Goal: Information Seeking & Learning: Learn about a topic

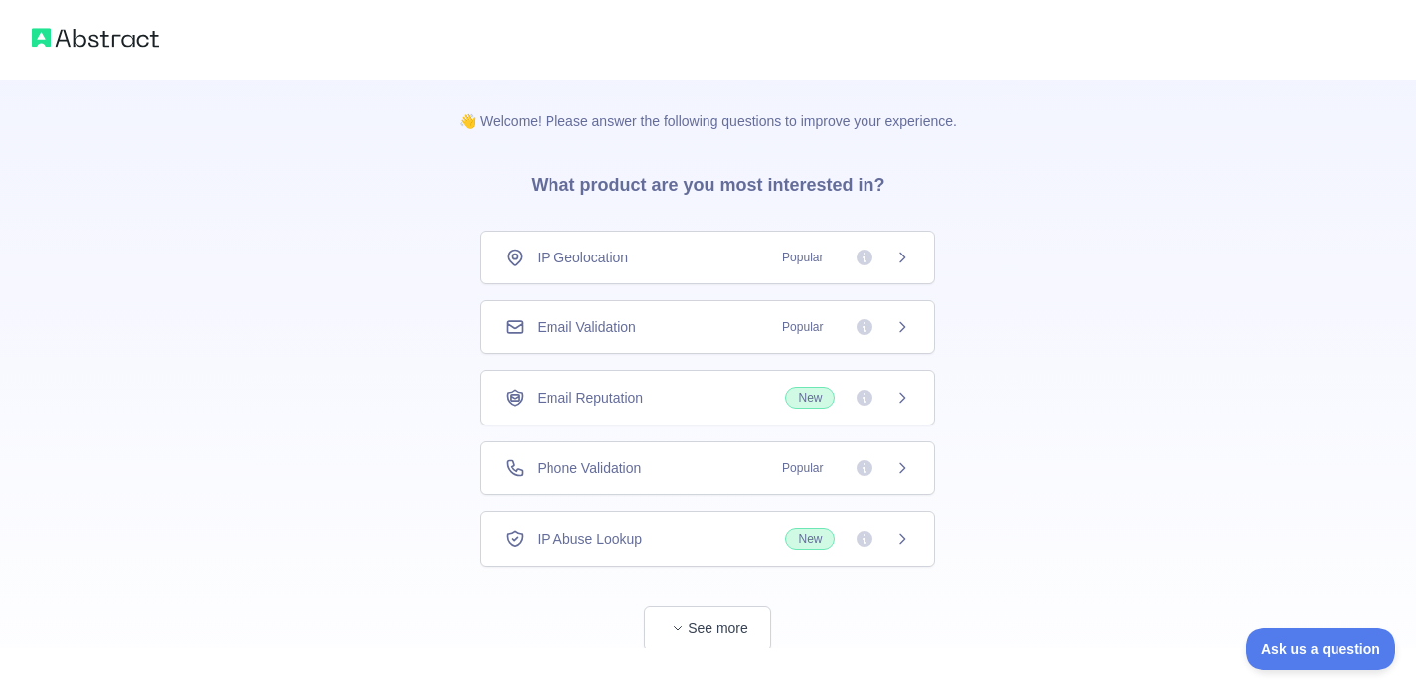
scroll to position [51, 0]
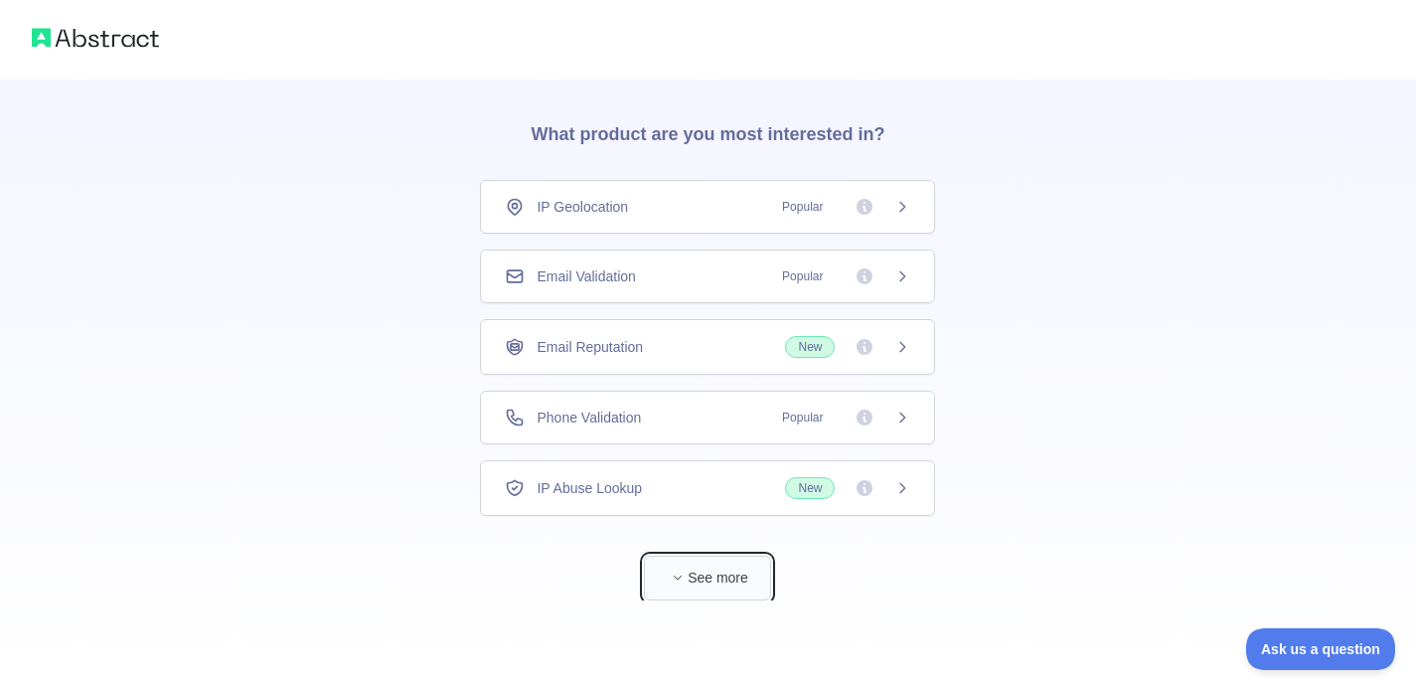
click at [690, 592] on button "See more" at bounding box center [707, 578] width 127 height 45
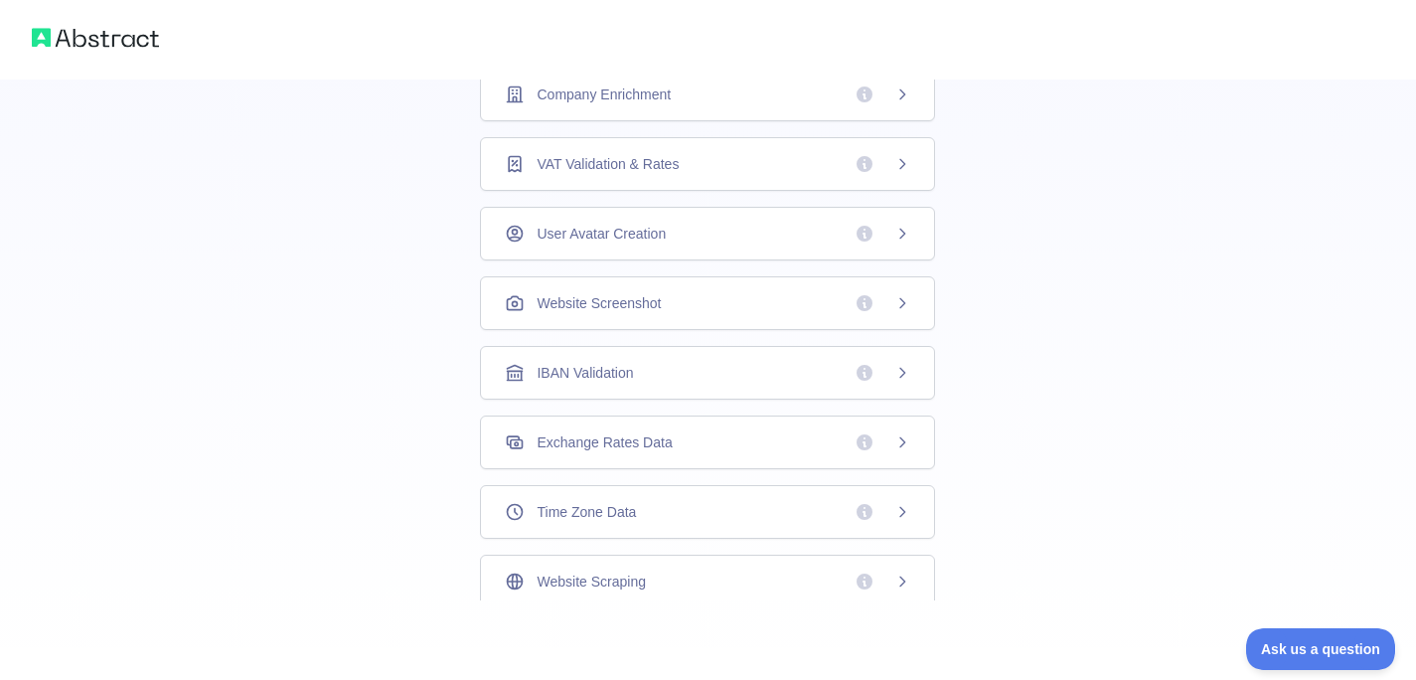
scroll to position [0, 0]
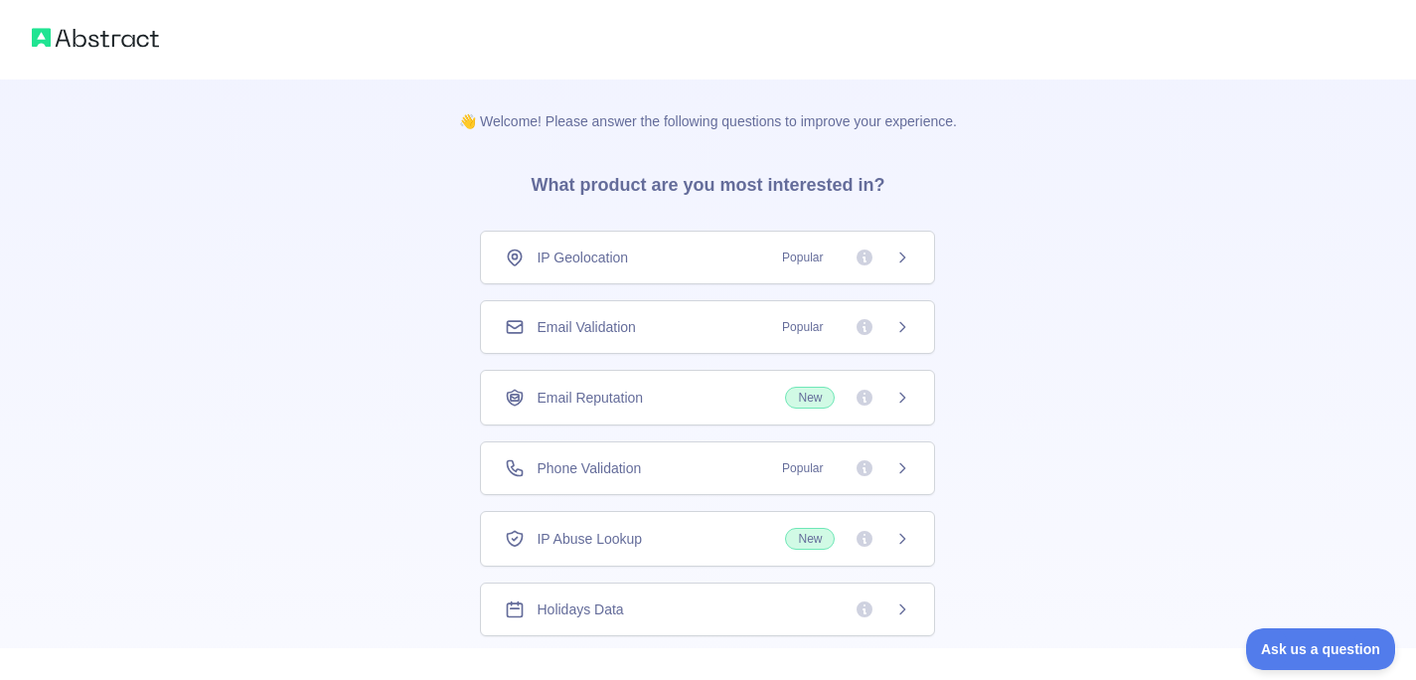
click at [846, 321] on span "Popular" at bounding box center [840, 327] width 140 height 20
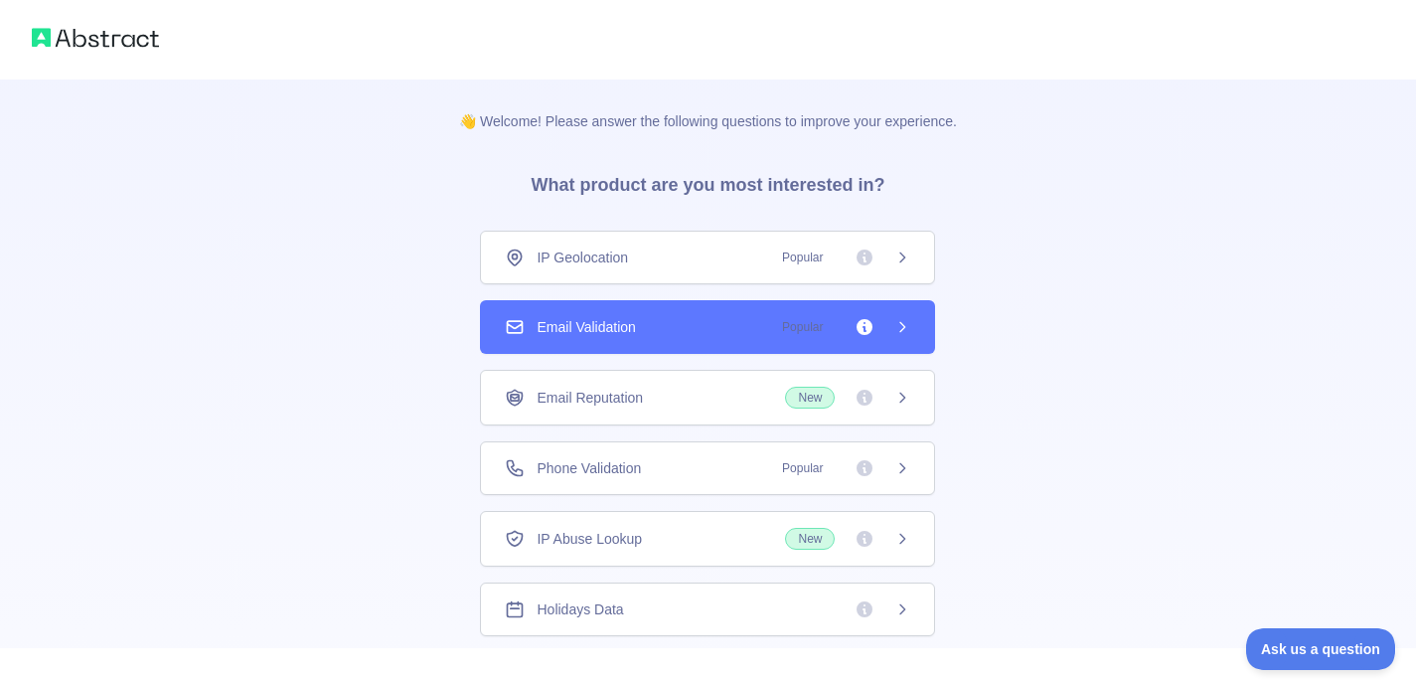
scroll to position [584, 0]
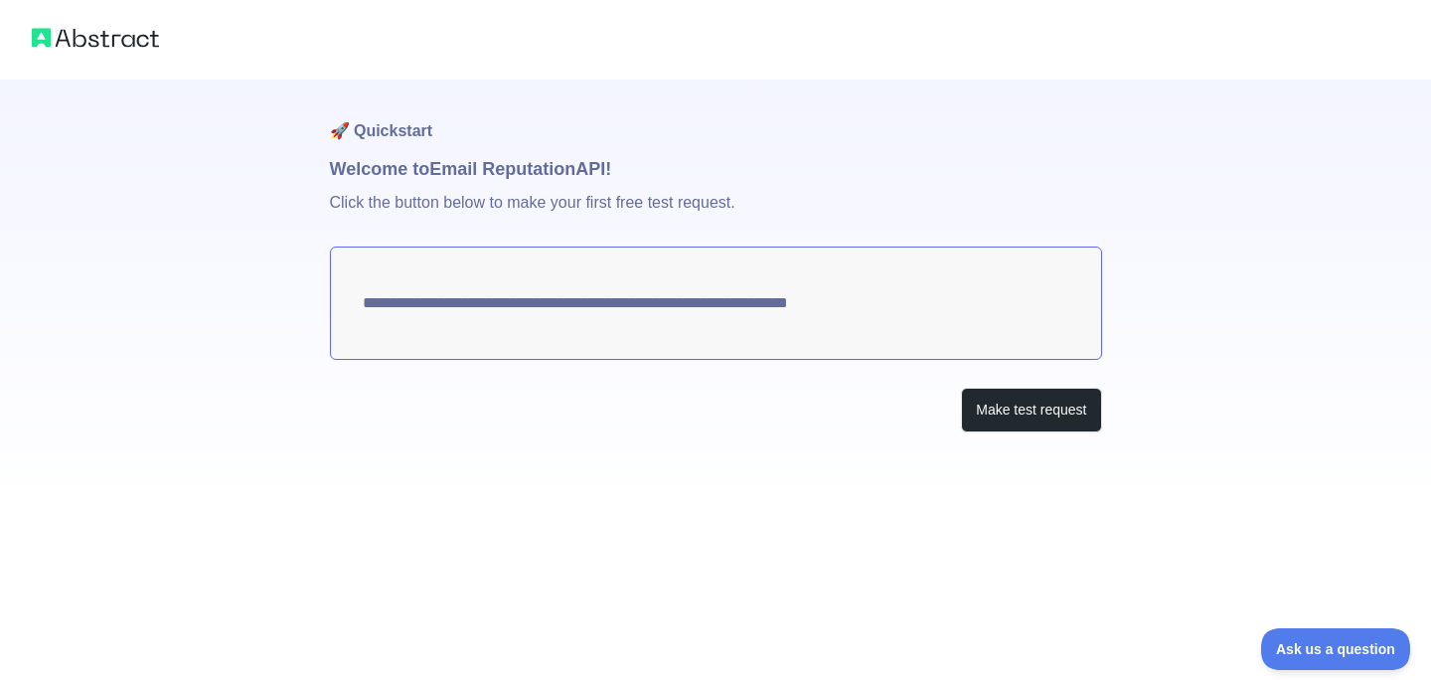
click at [104, 33] on img at bounding box center [95, 38] width 127 height 28
click at [600, 313] on textarea "**********" at bounding box center [716, 302] width 772 height 113
click at [1044, 422] on button "Make test request" at bounding box center [1031, 410] width 140 height 45
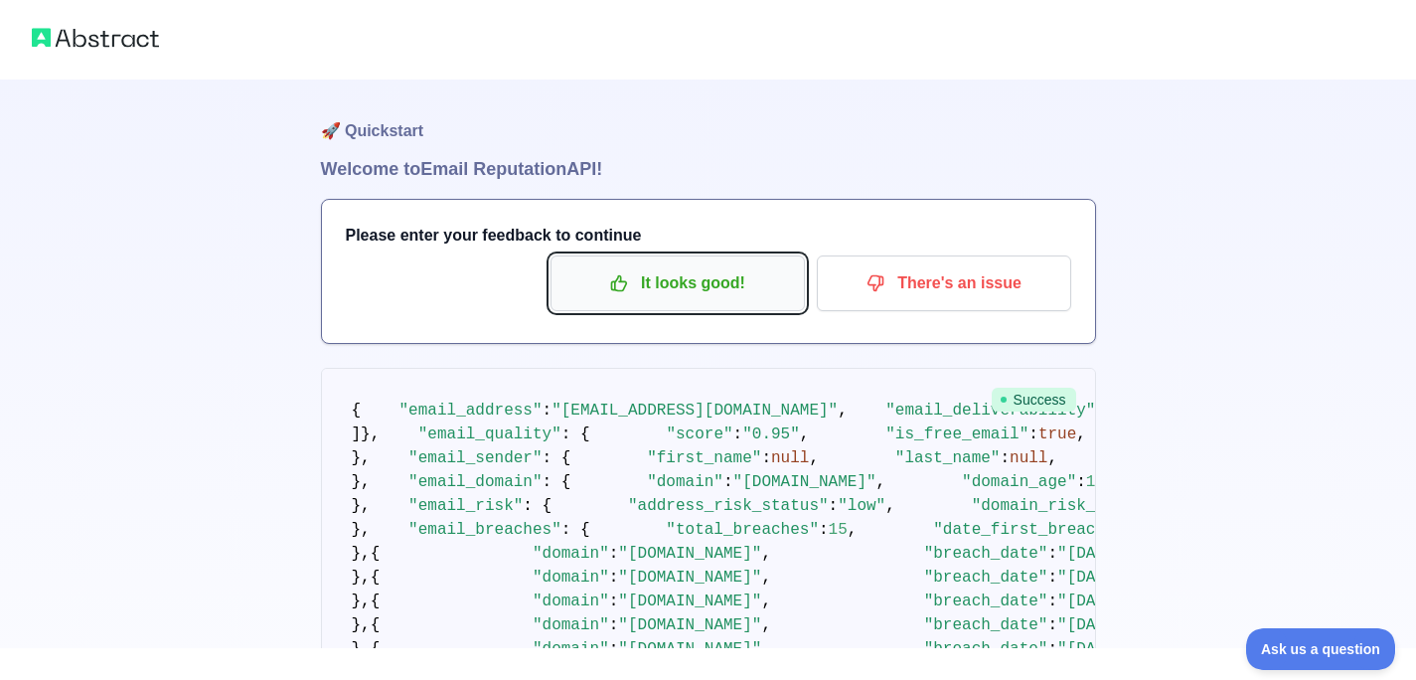
click at [771, 271] on p "It looks good!" at bounding box center [677, 283] width 225 height 34
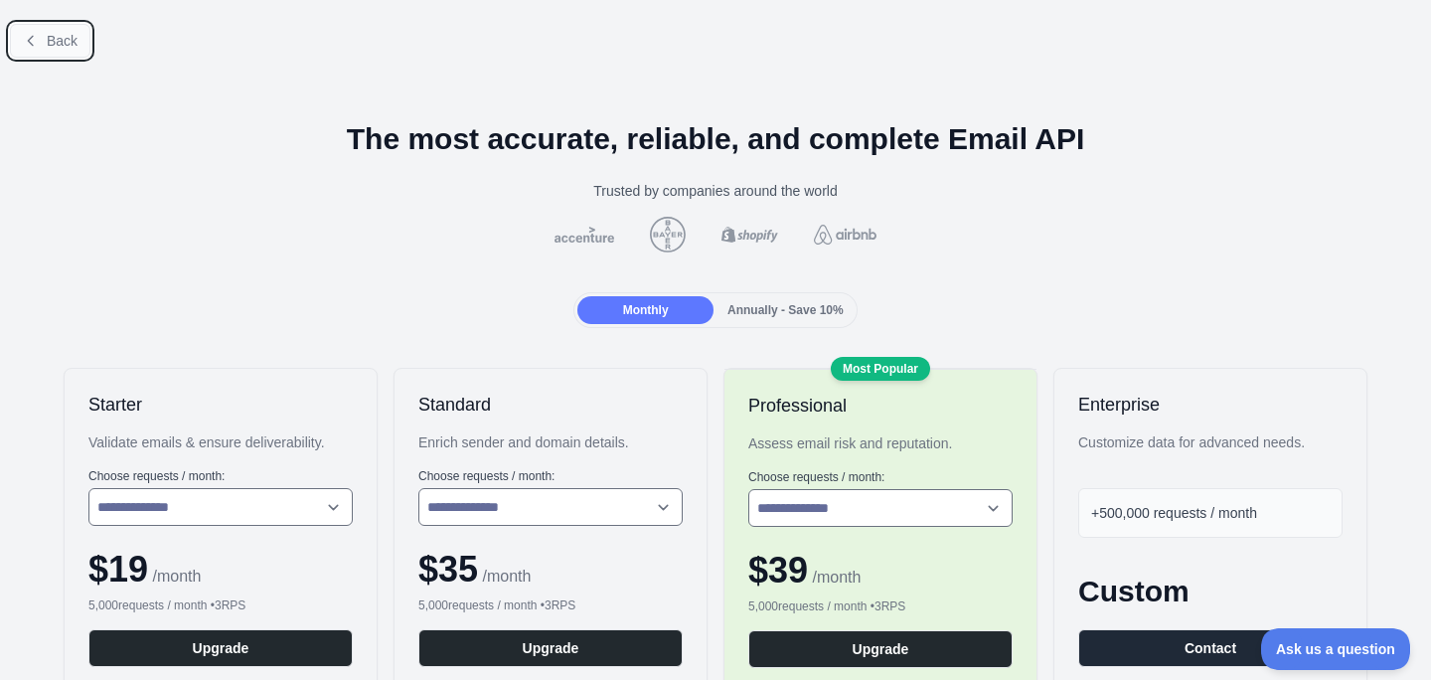
click at [81, 37] on button "Back" at bounding box center [50, 41] width 81 height 34
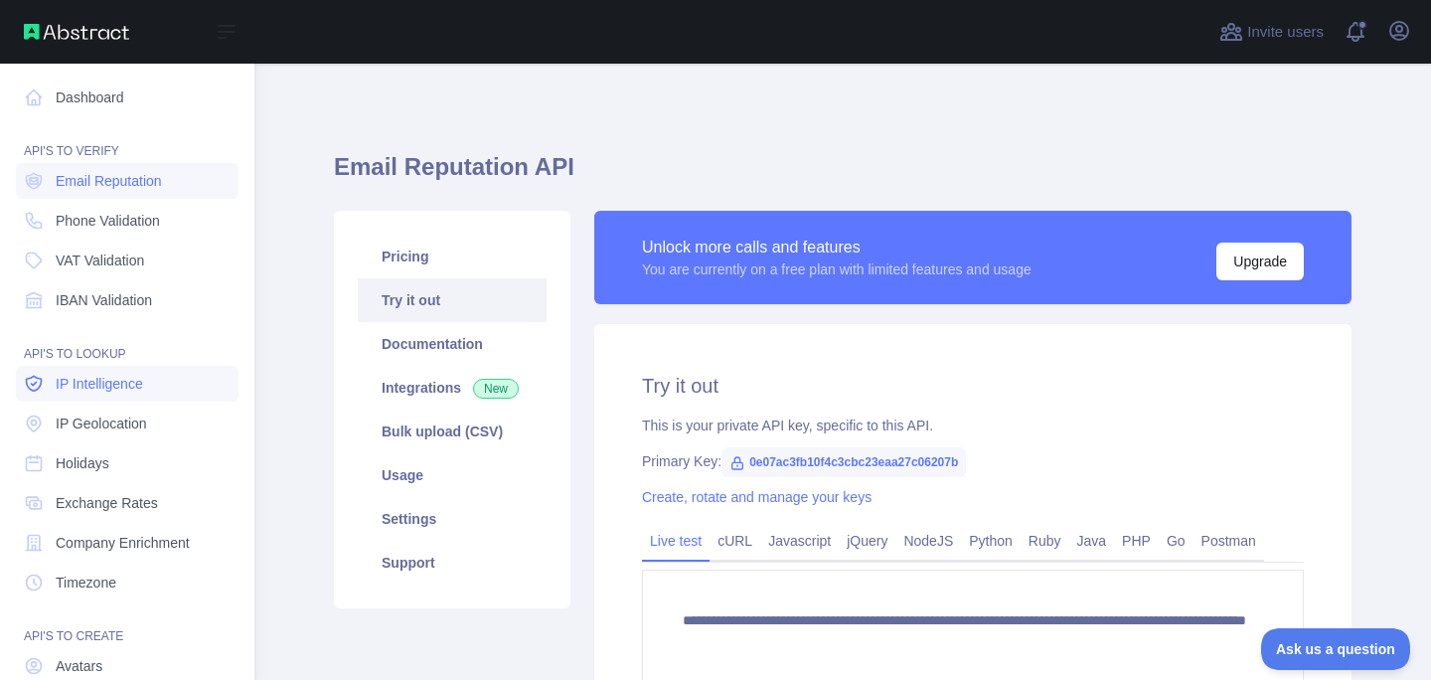
click at [135, 391] on span "IP Intelligence" at bounding box center [99, 384] width 87 height 20
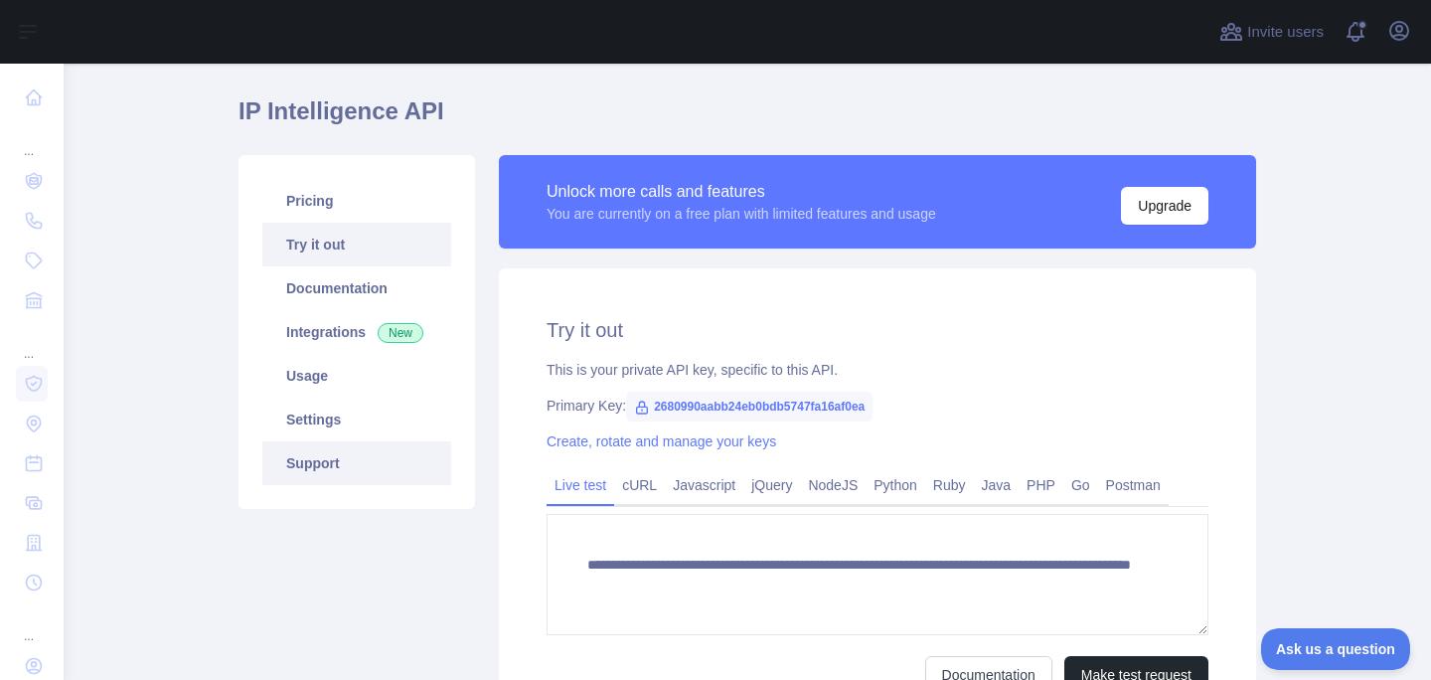
scroll to position [95, 0]
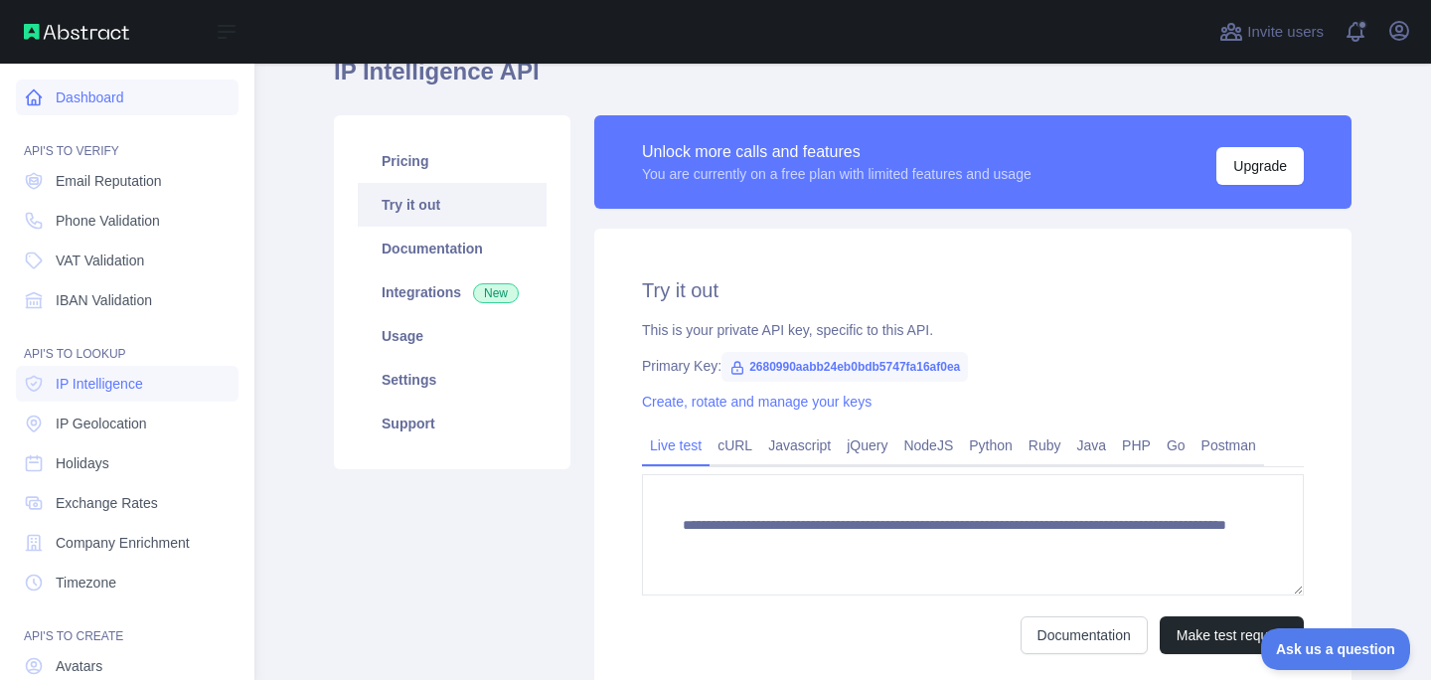
click at [41, 99] on icon at bounding box center [34, 97] width 20 height 20
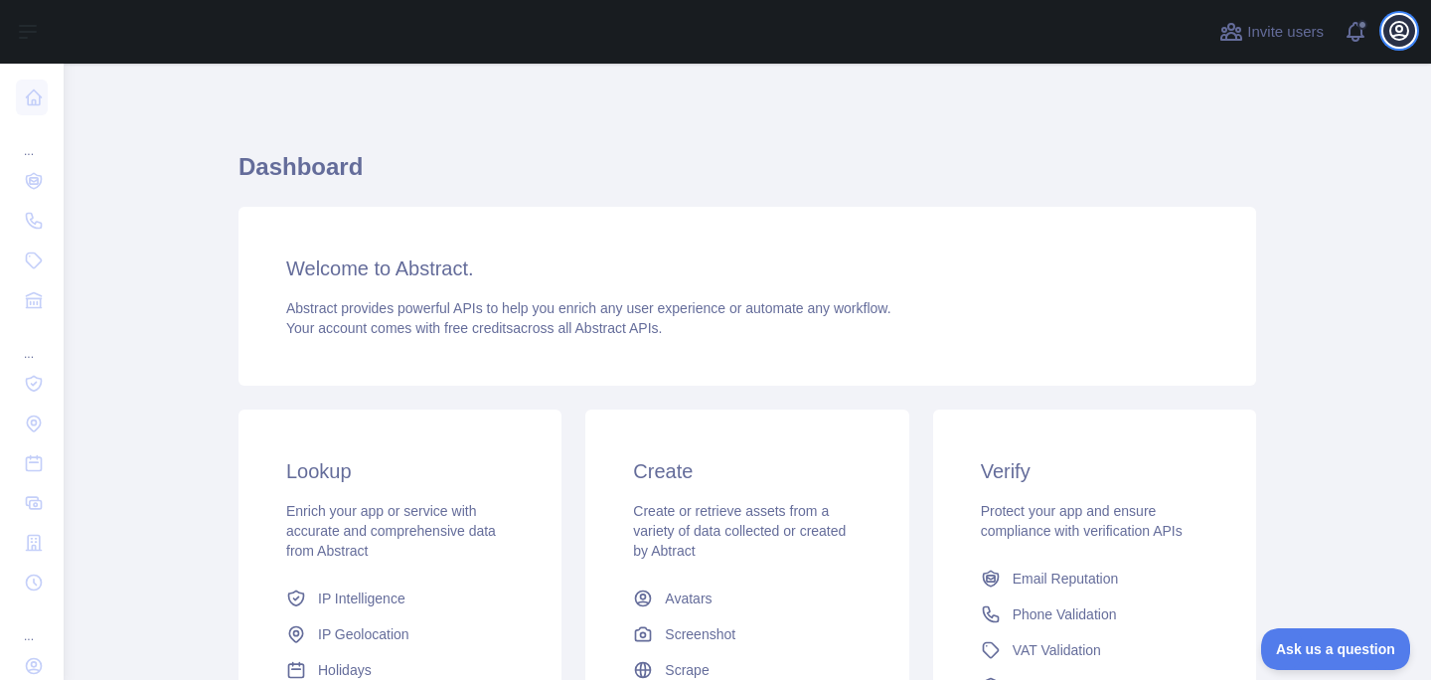
click at [1407, 28] on icon "button" at bounding box center [1399, 31] width 18 height 18
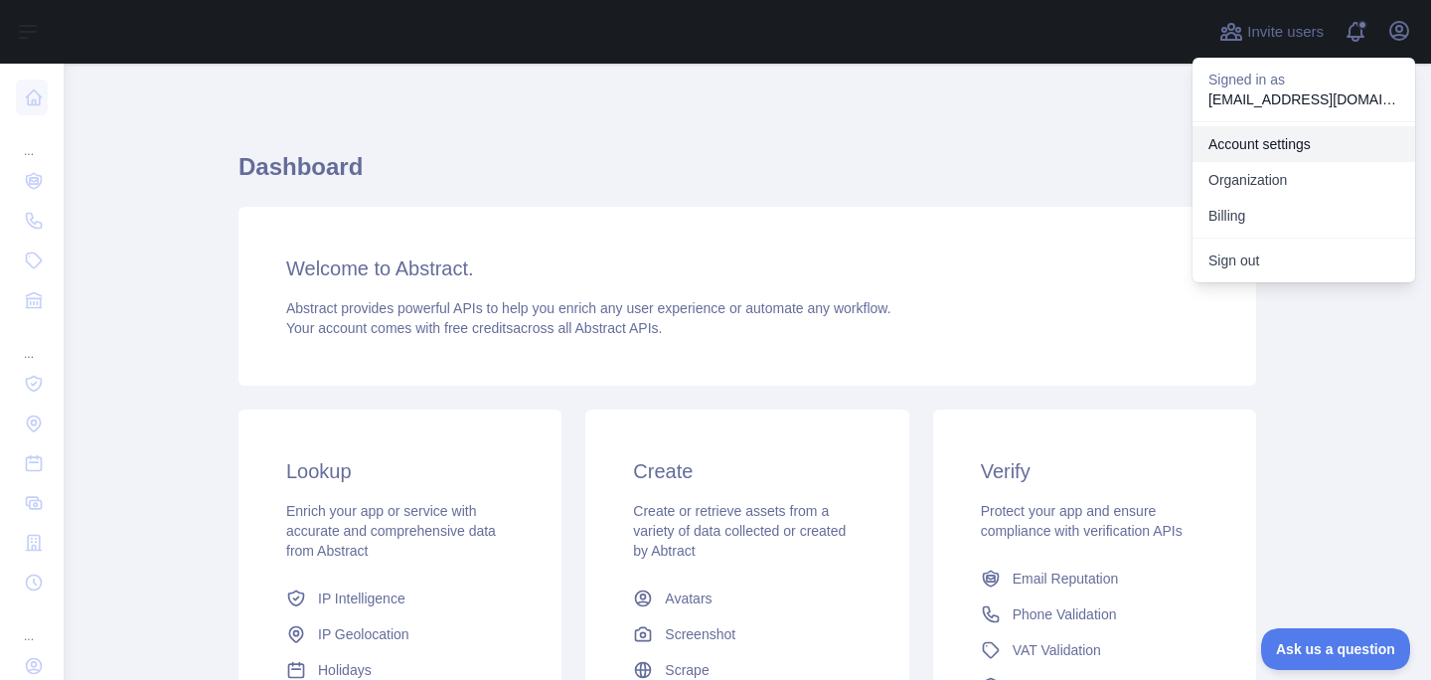
click at [1327, 144] on link "Account settings" at bounding box center [1304, 144] width 223 height 36
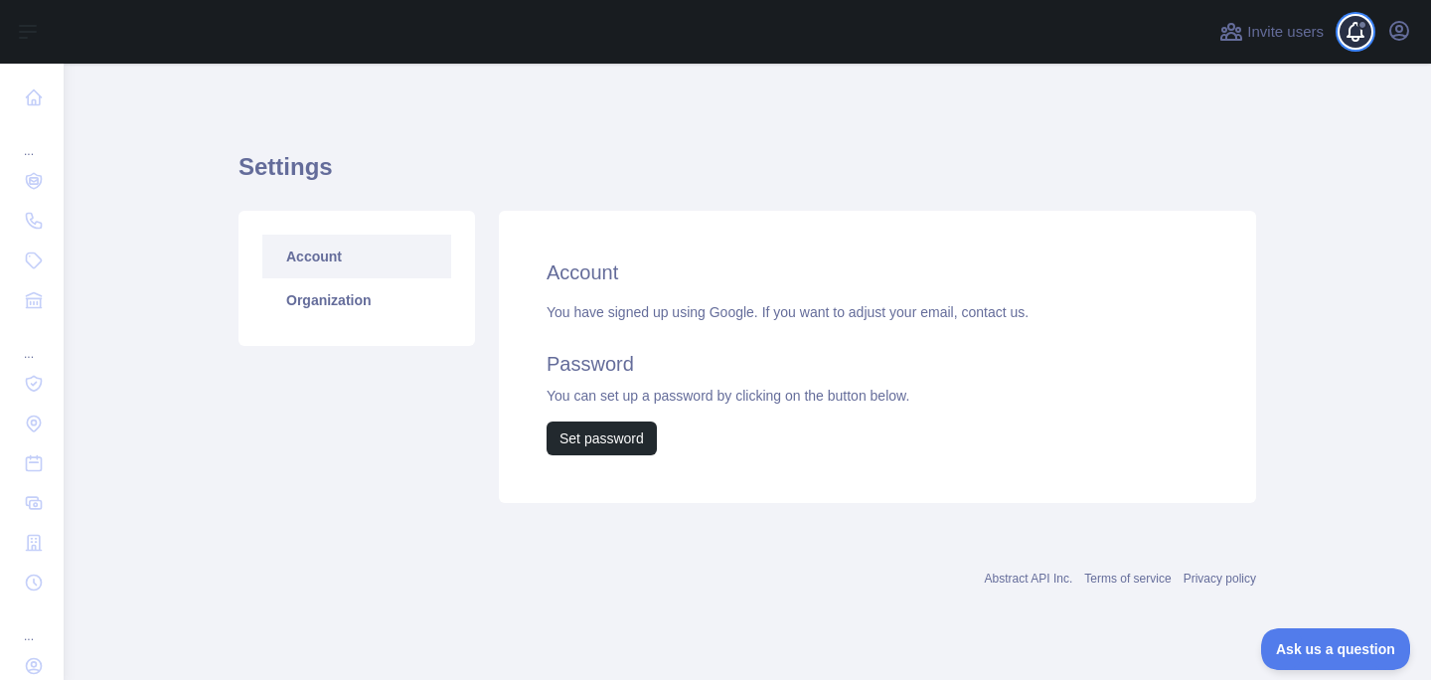
click at [1358, 25] on span at bounding box center [1363, 25] width 10 height 10
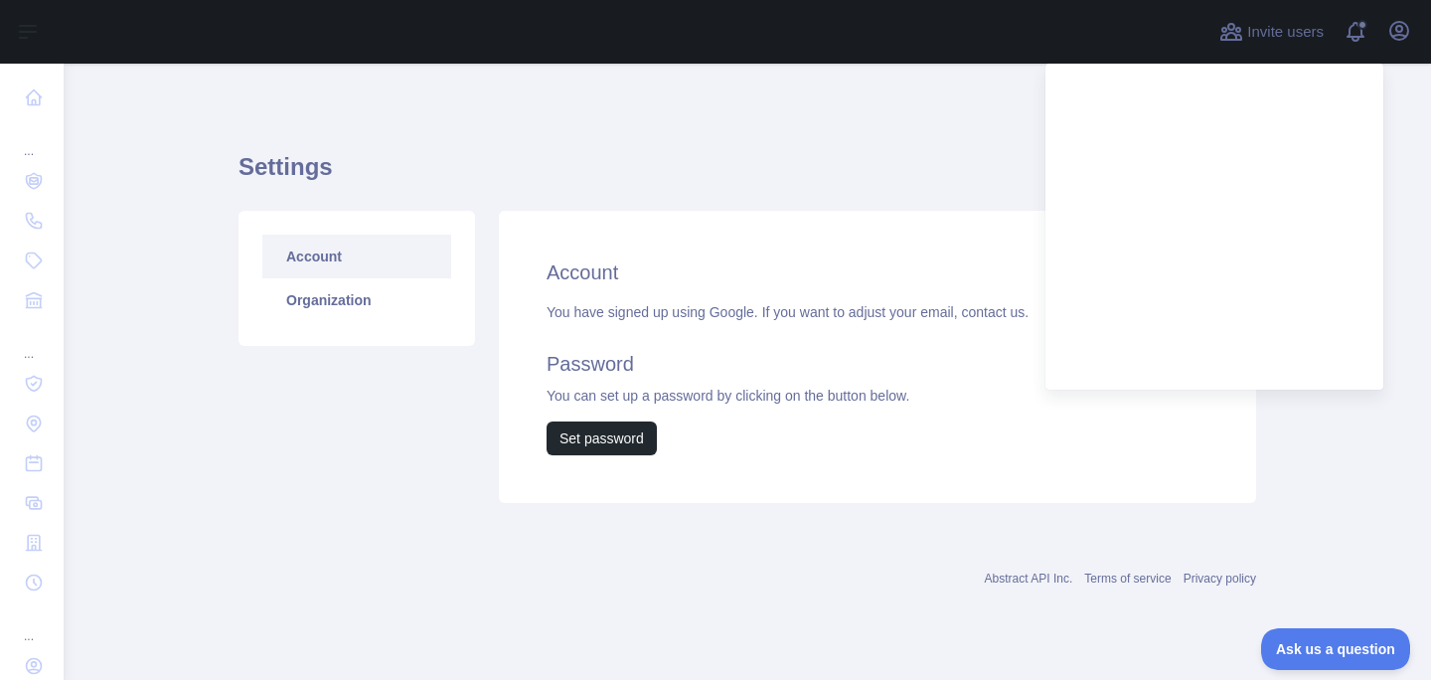
click at [852, 199] on div "Account Organization Account You have signed up using Google. If you want to ad…" at bounding box center [748, 357] width 1042 height 316
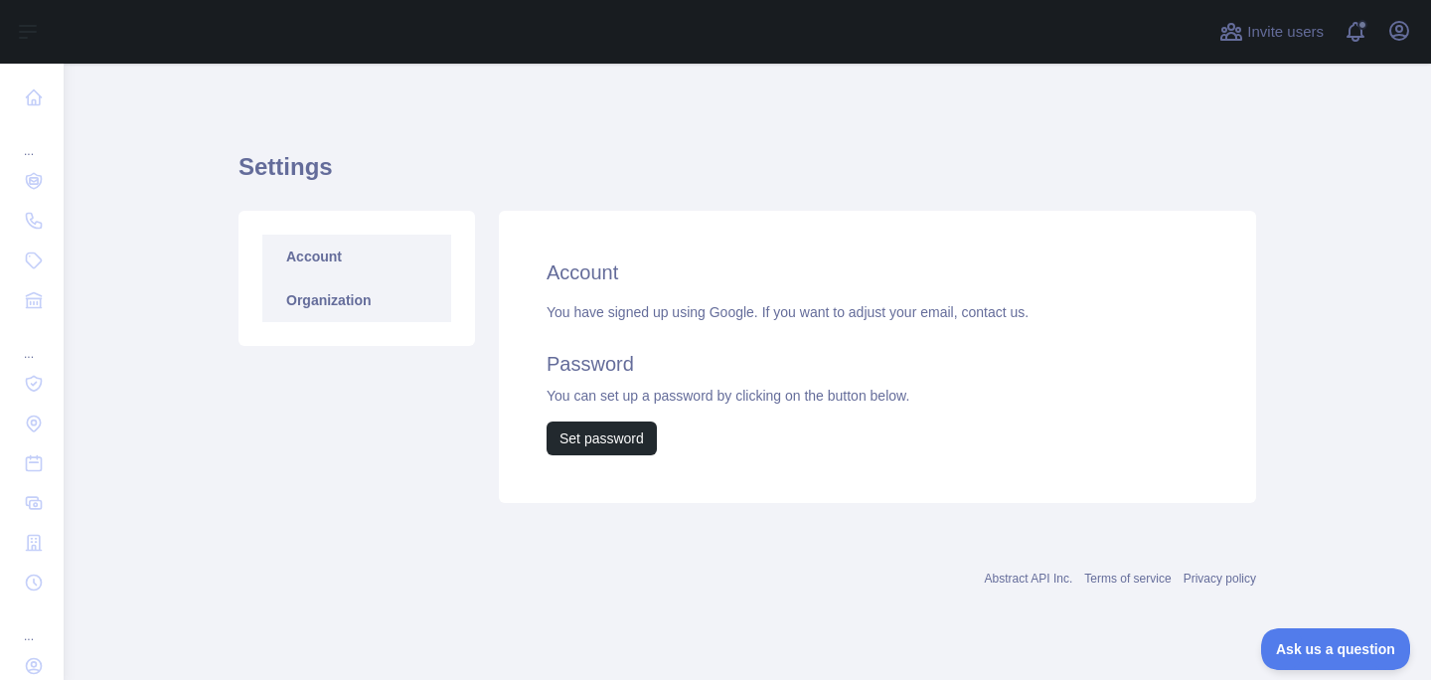
click at [306, 303] on link "Organization" at bounding box center [356, 300] width 189 height 44
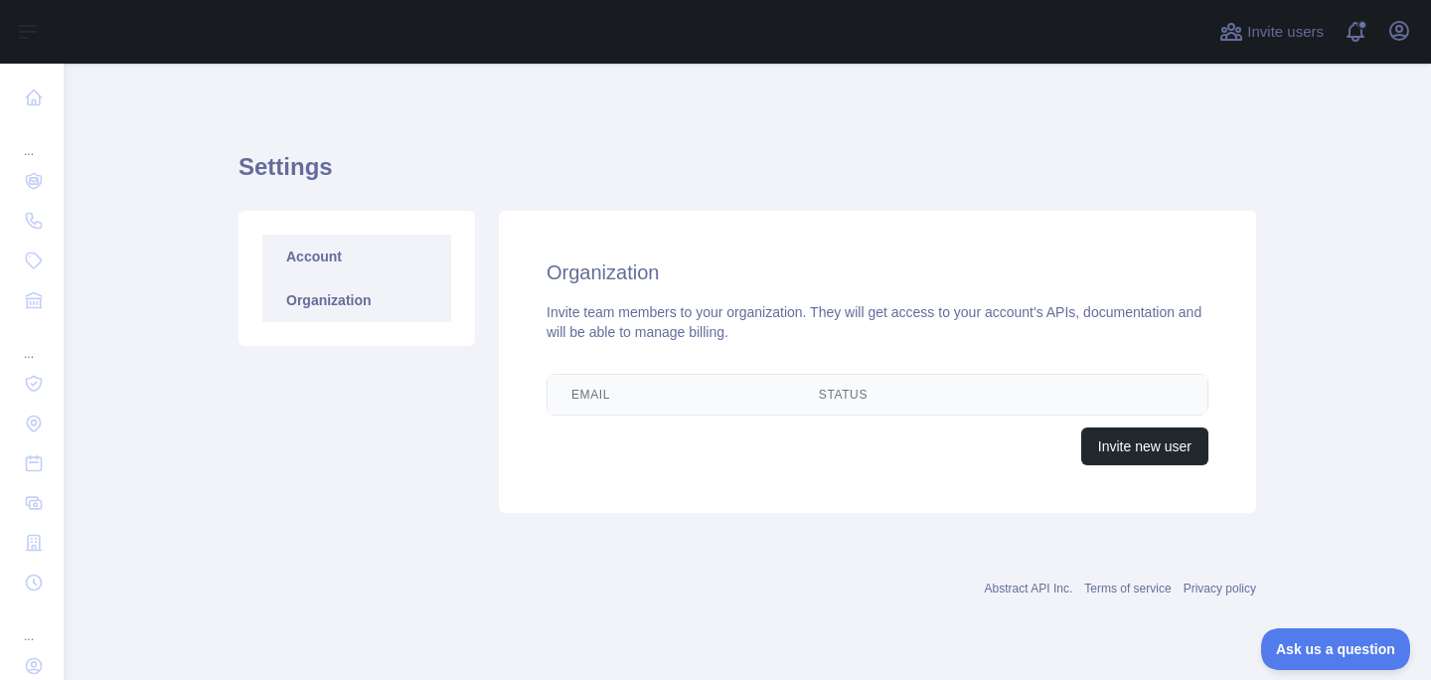
click at [319, 253] on link "Account" at bounding box center [356, 257] width 189 height 44
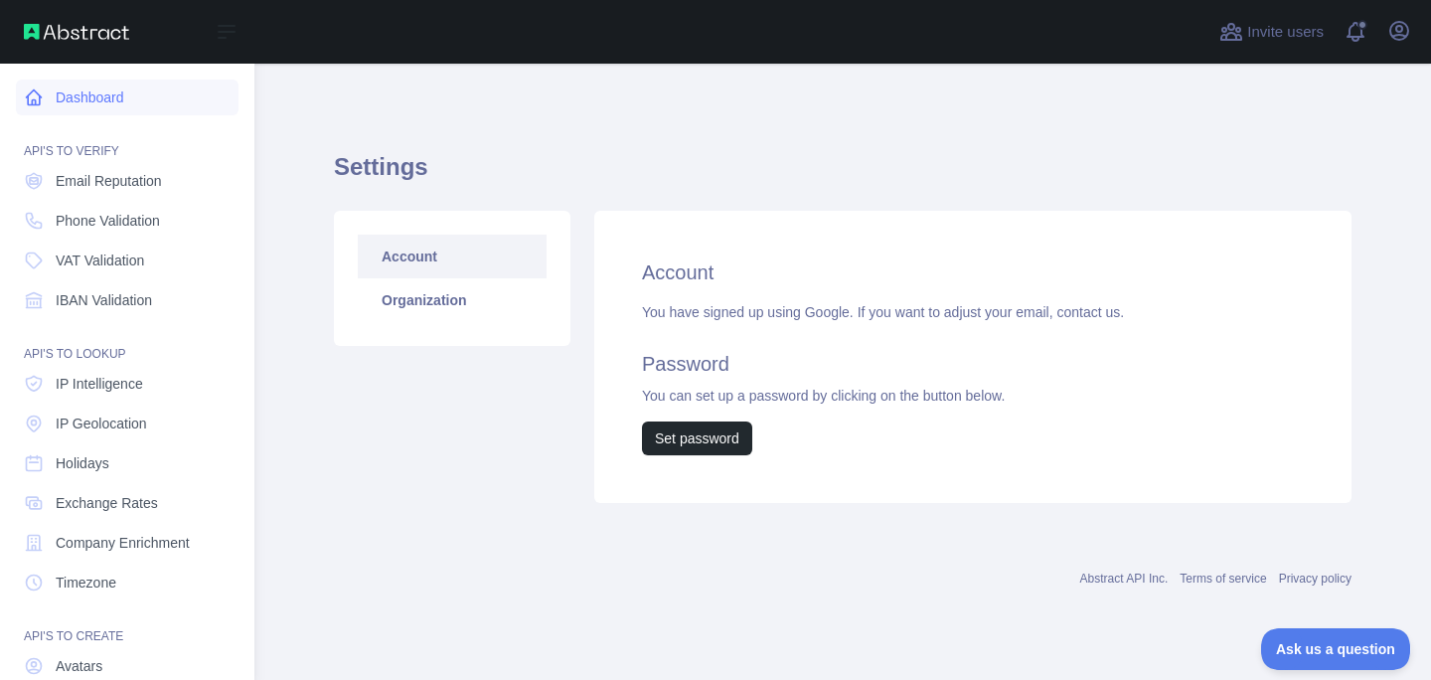
click at [103, 106] on link "Dashboard" at bounding box center [127, 98] width 223 height 36
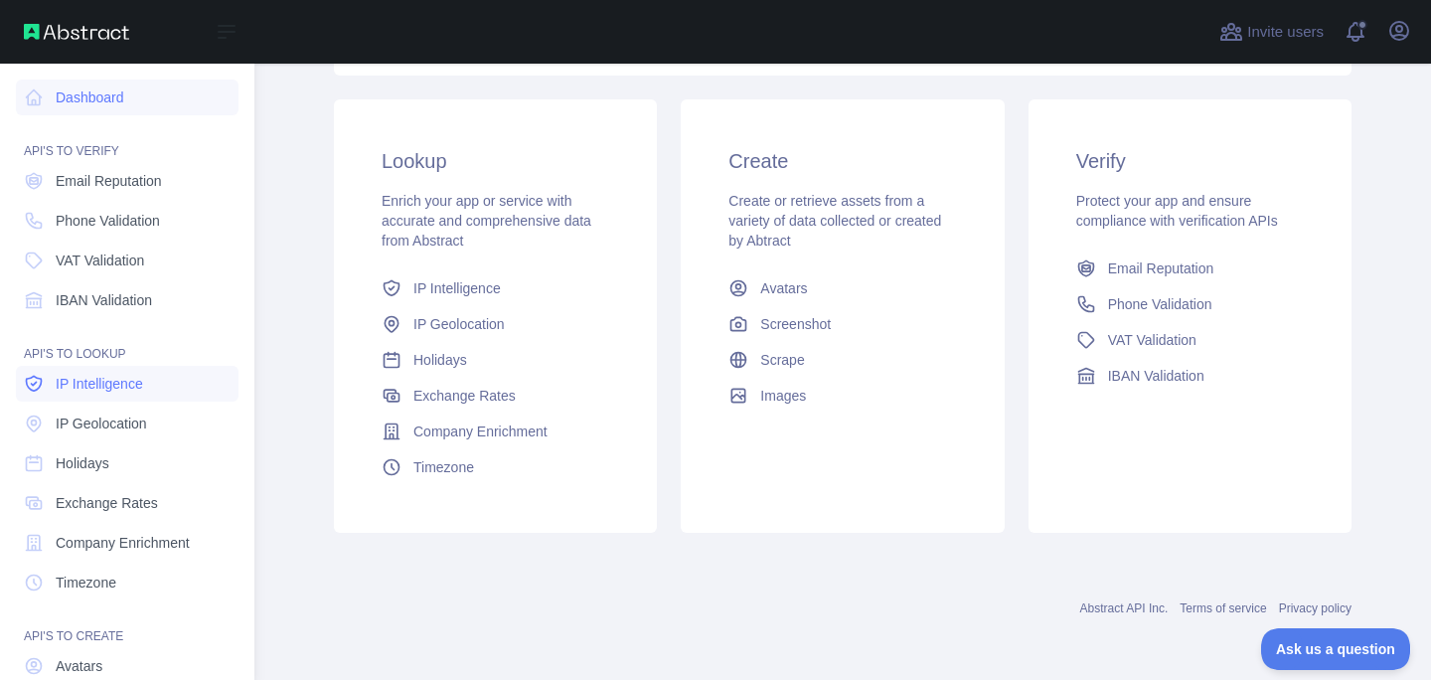
click at [93, 374] on span "IP Intelligence" at bounding box center [99, 384] width 87 height 20
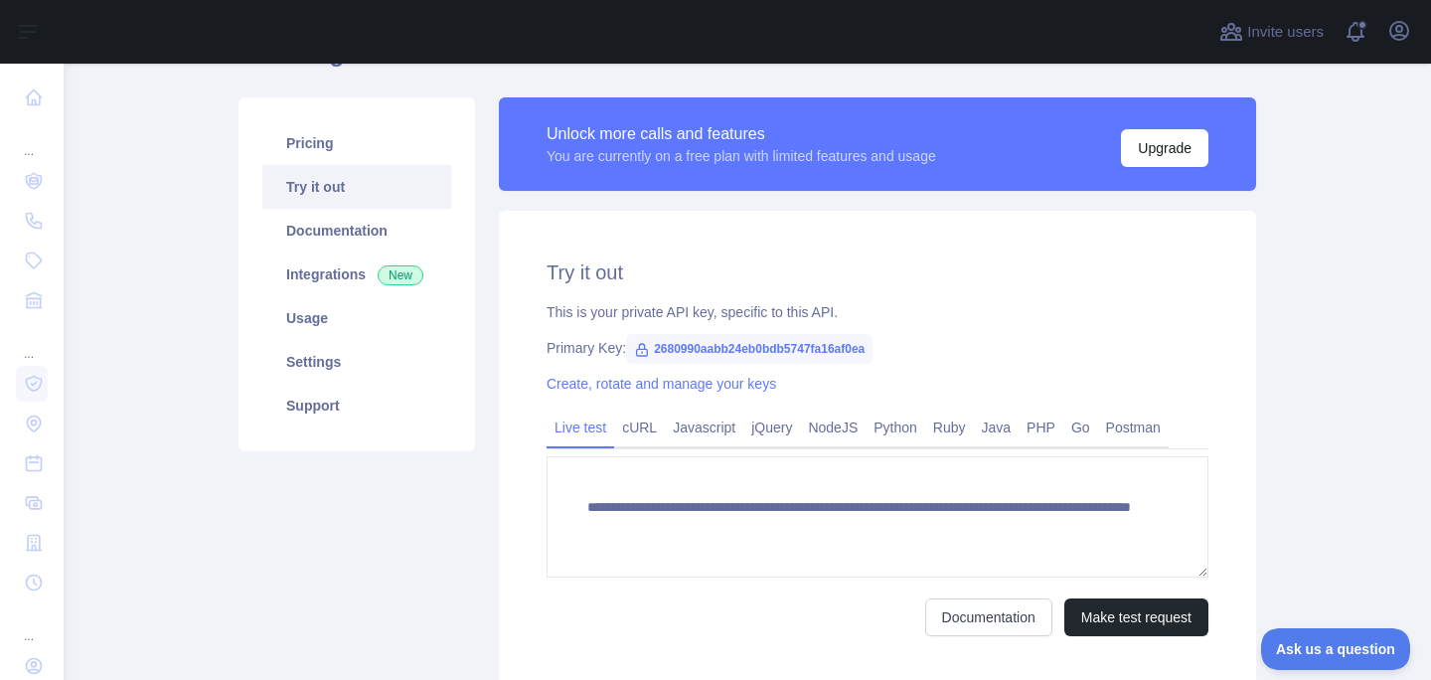
scroll to position [62, 0]
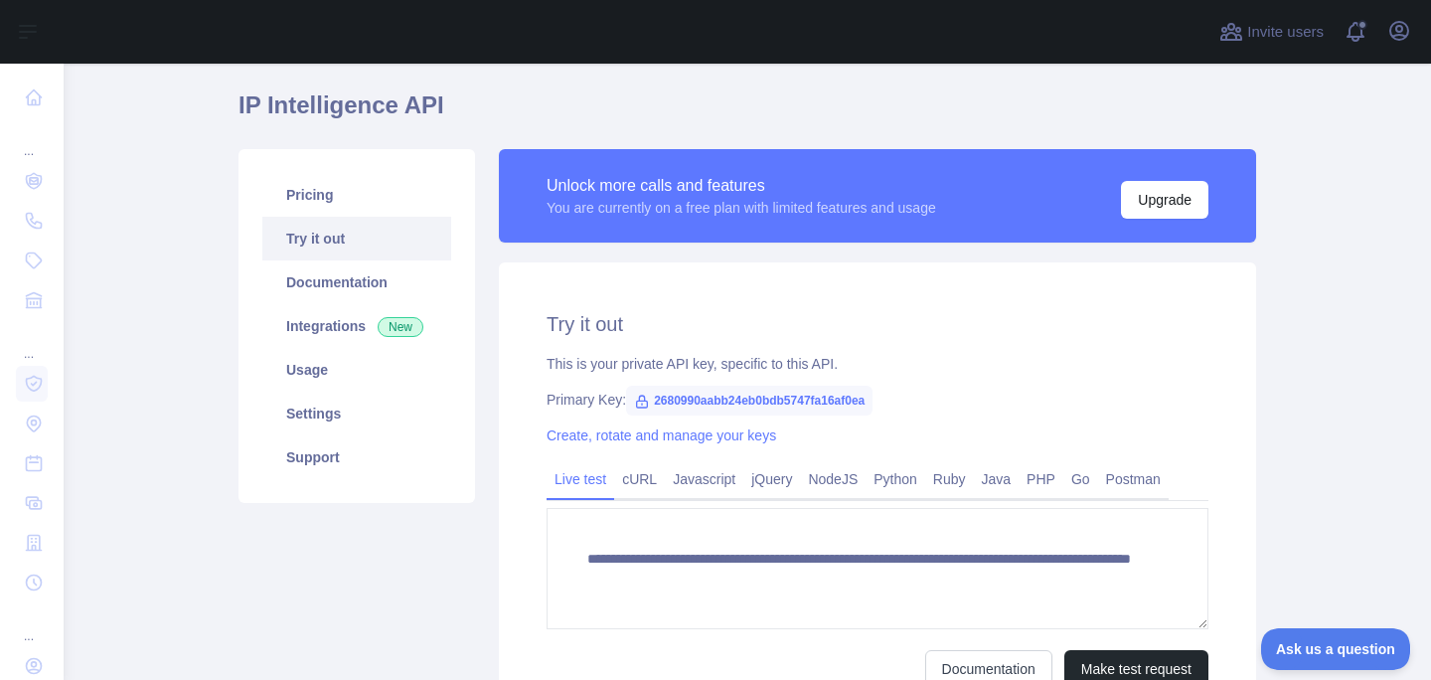
click at [733, 400] on span "2680990aabb24eb0bdb5747fa16af0ea" at bounding box center [749, 401] width 246 height 30
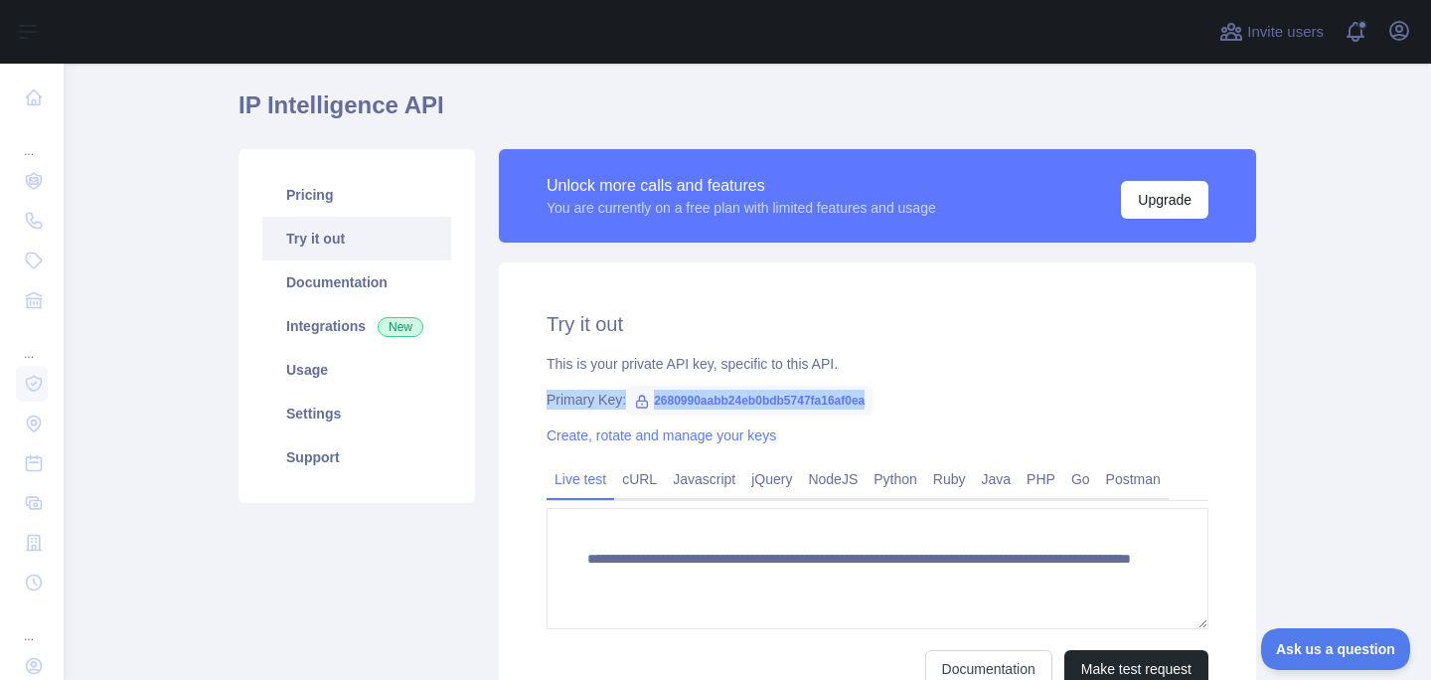
click at [733, 400] on span "2680990aabb24eb0bdb5747fa16af0ea" at bounding box center [749, 401] width 246 height 30
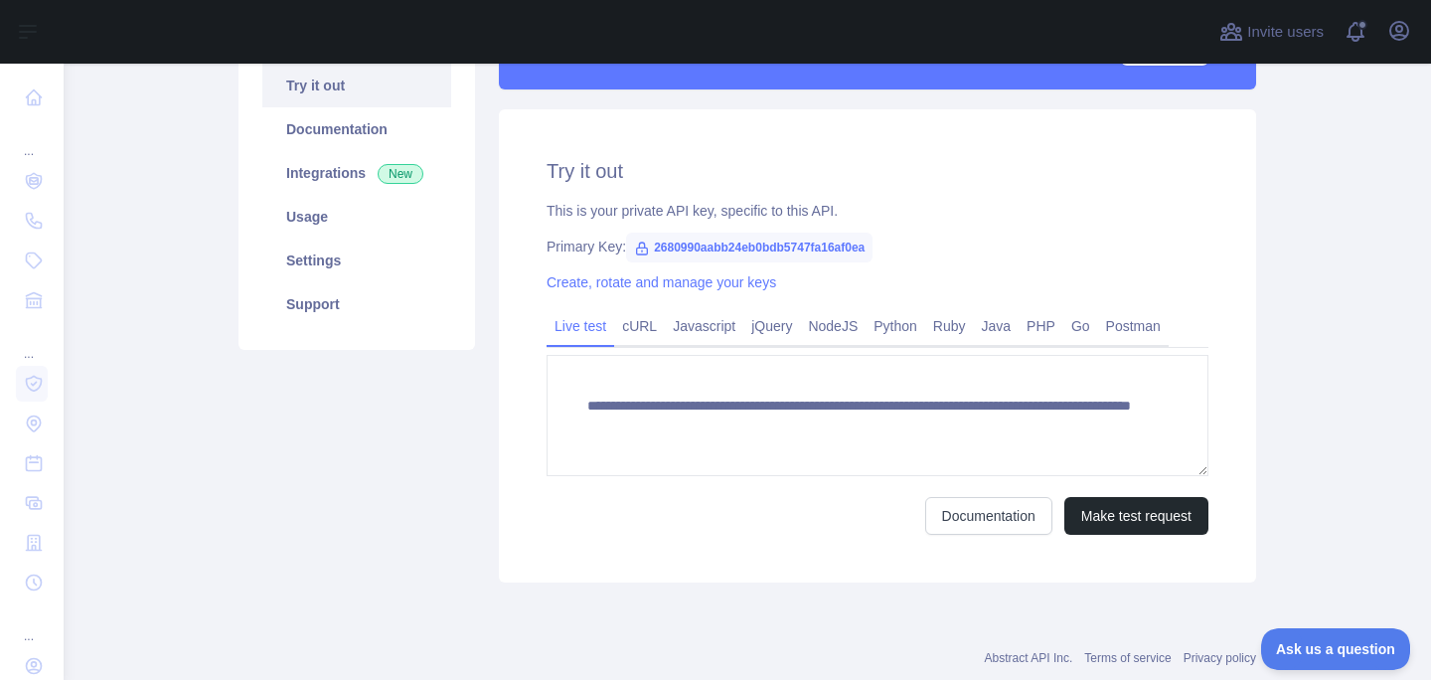
scroll to position [0, 0]
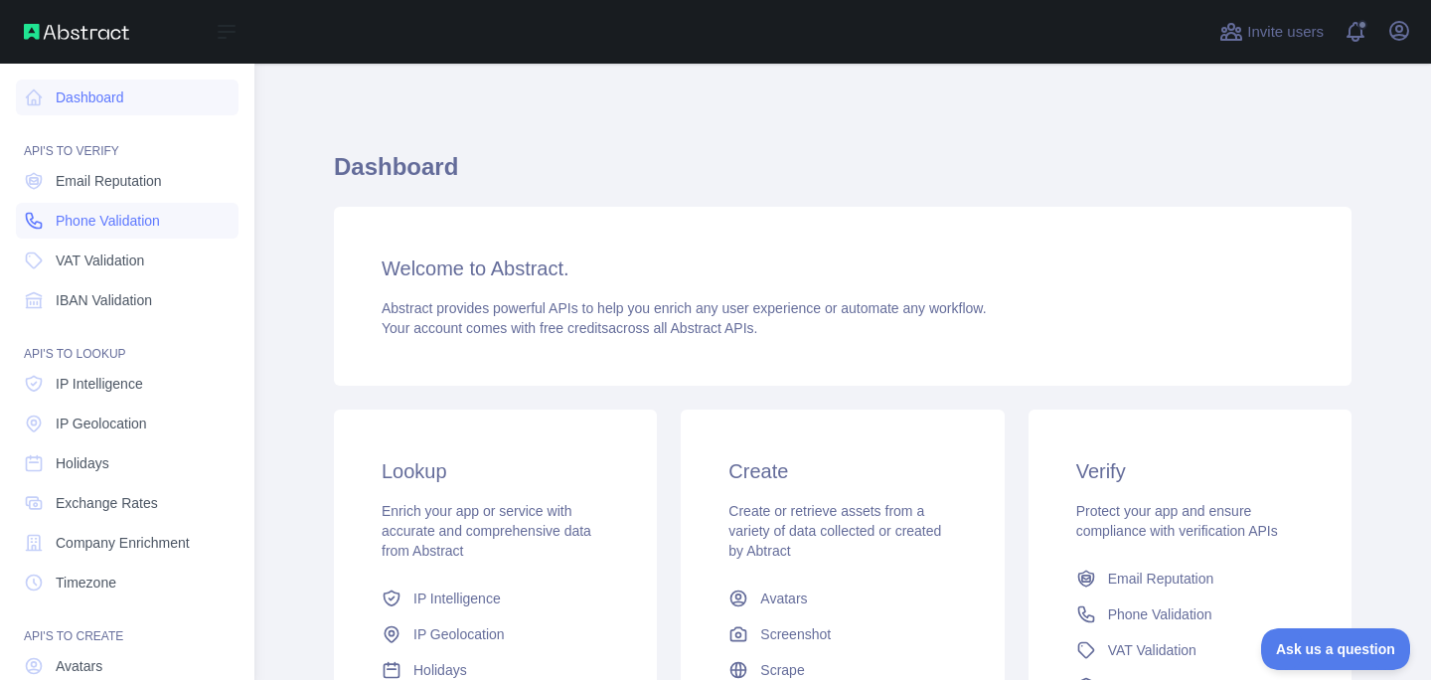
click at [118, 223] on span "Phone Validation" at bounding box center [108, 221] width 104 height 20
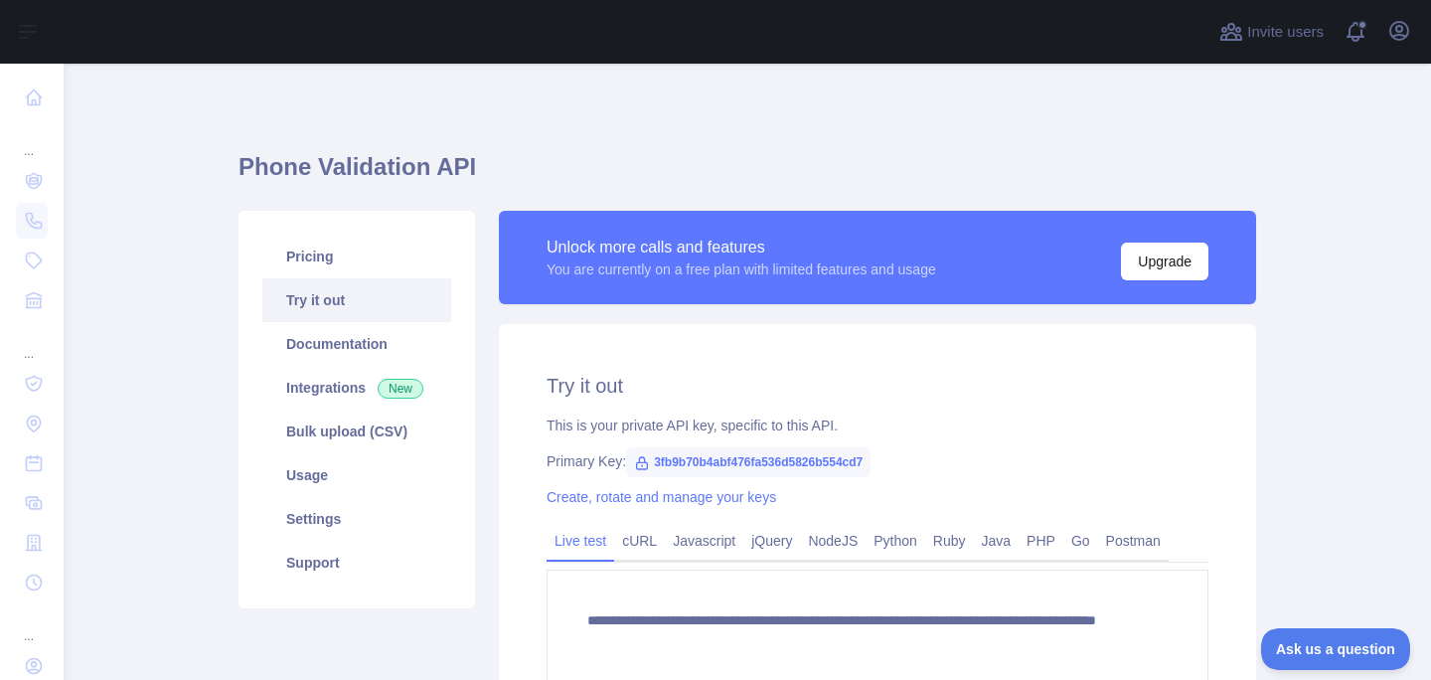
click at [716, 459] on span "3fb9b70b4abf476fa536d5826b554cd7" at bounding box center [748, 462] width 244 height 30
copy span "3fb9b70b4abf476fa536d5826b554cd7"
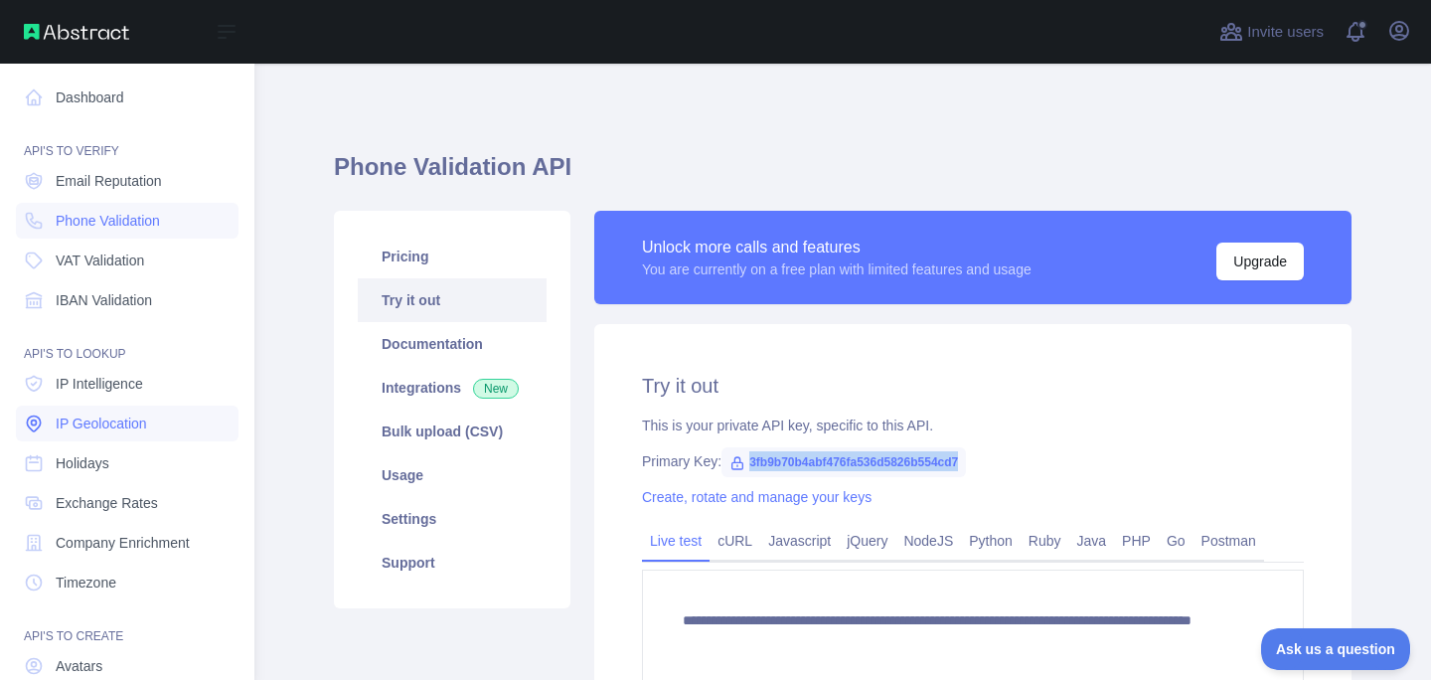
click at [107, 429] on span "IP Geolocation" at bounding box center [101, 423] width 91 height 20
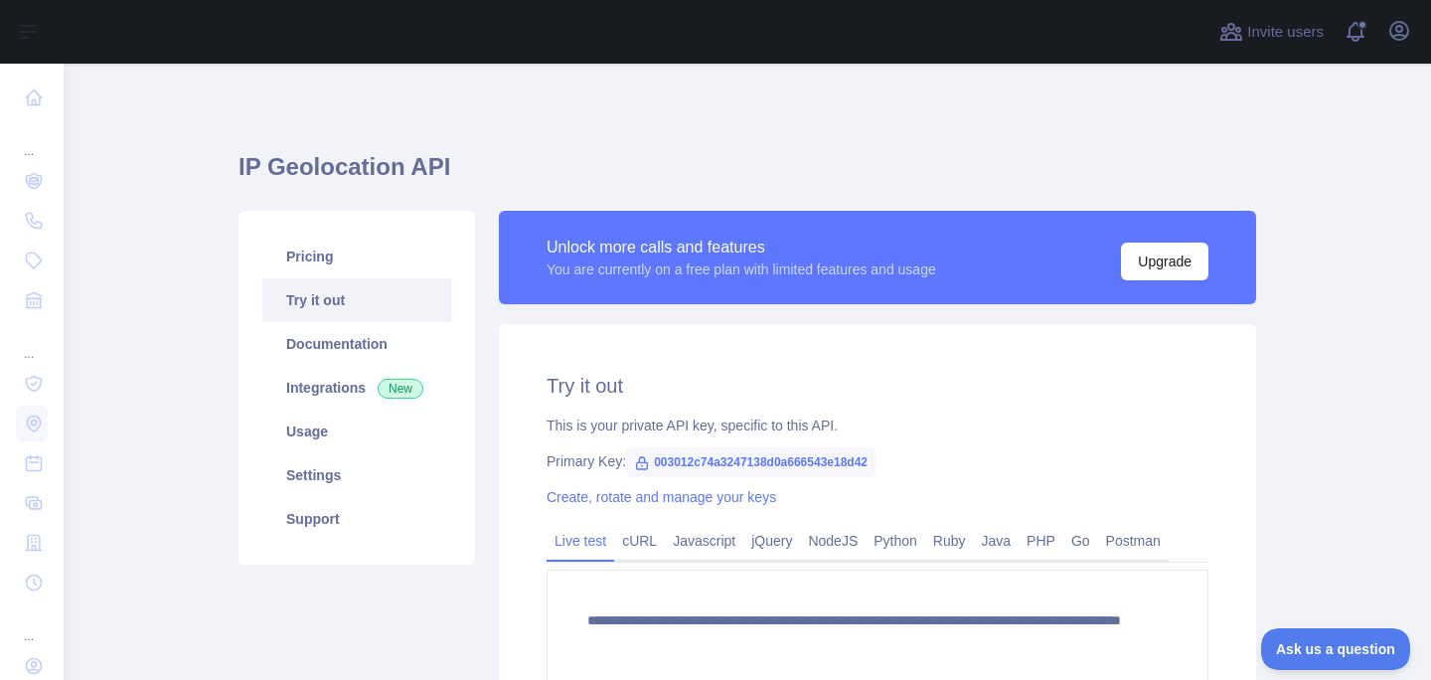
click at [731, 462] on span "003012c74a3247138d0a666543e18d42" at bounding box center [750, 462] width 249 height 30
copy span "003012c74a3247138d0a666543e18d42"
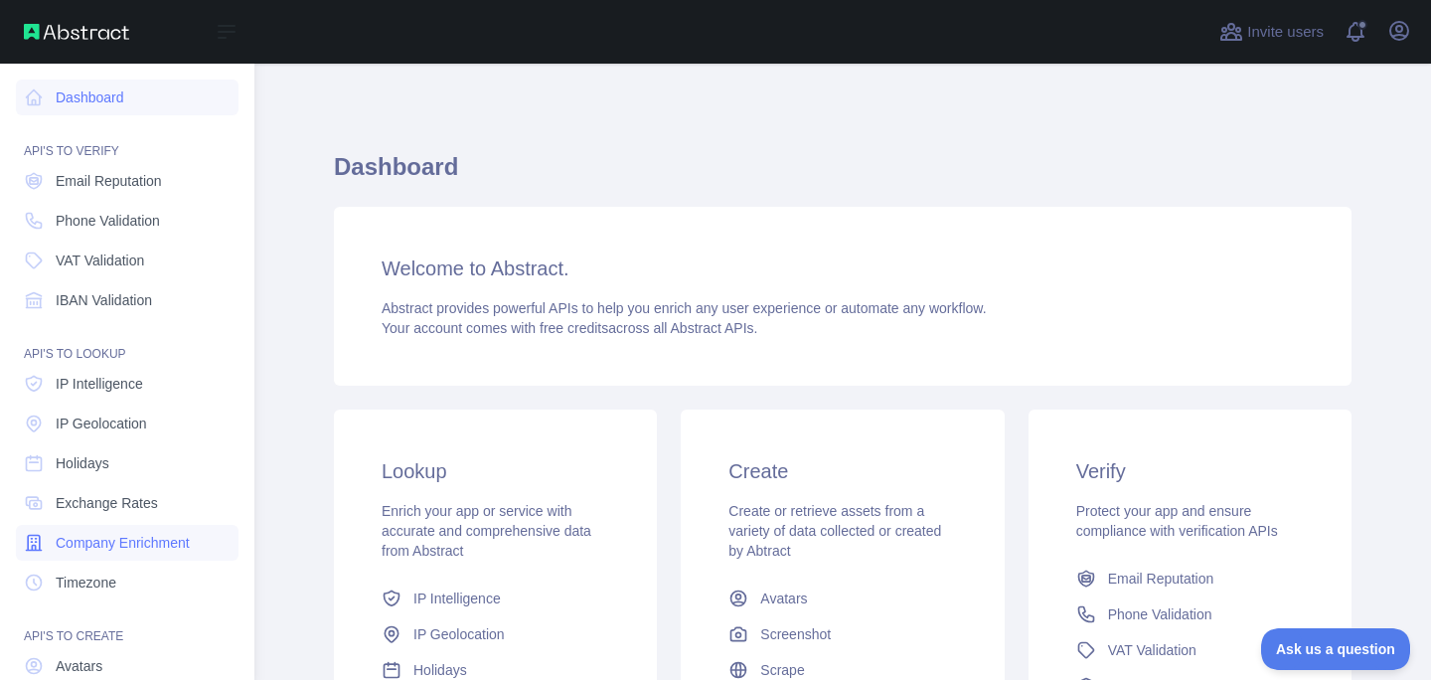
click at [118, 543] on span "Company Enrichment" at bounding box center [123, 543] width 134 height 20
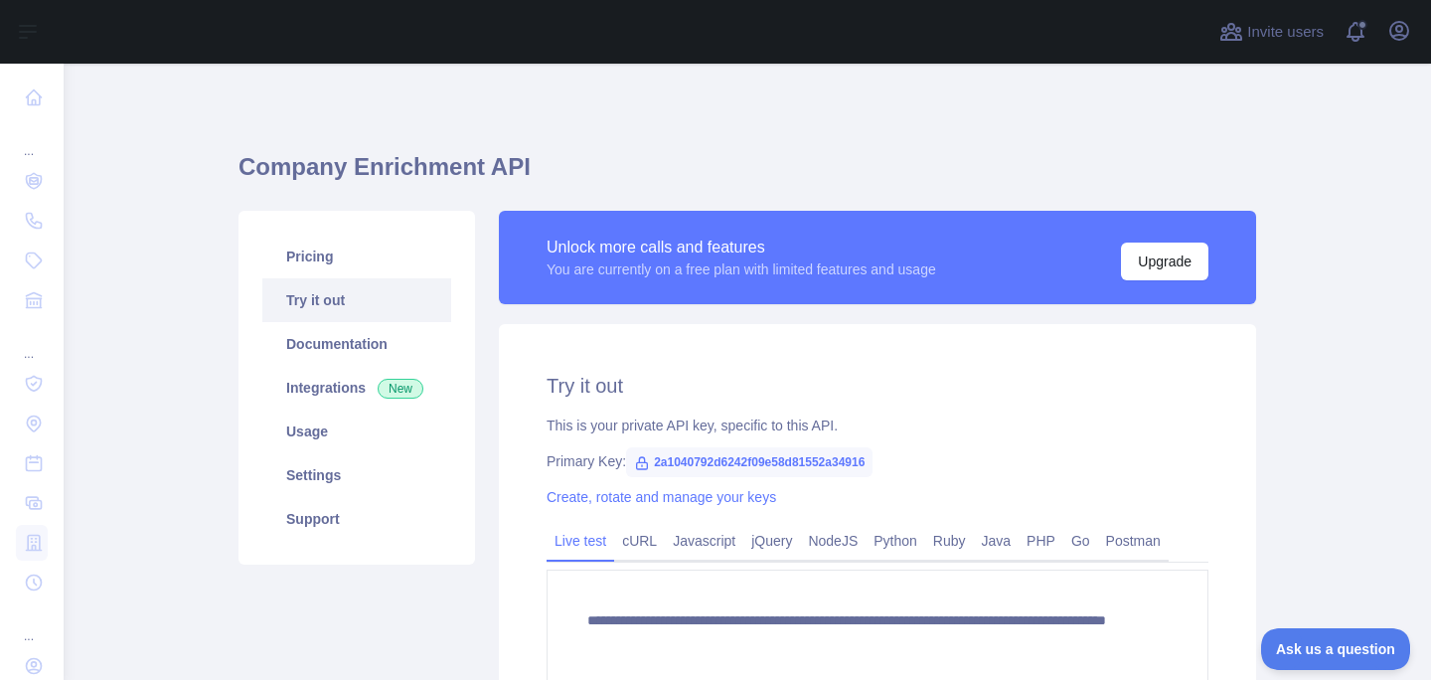
click at [759, 466] on span "2a1040792d6242f09e58d81552a34916" at bounding box center [749, 462] width 246 height 30
copy span "2a1040792d6242f09e58d81552a34916"
